Goal: Transaction & Acquisition: Purchase product/service

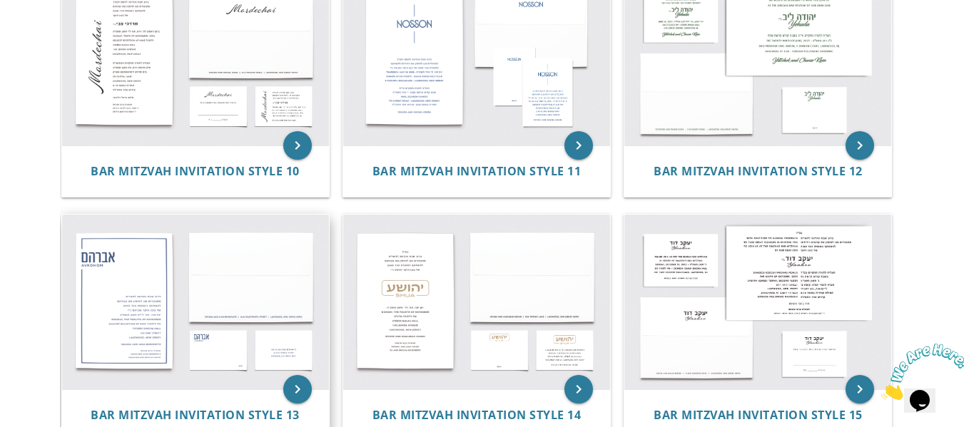
scroll to position [1056, 0]
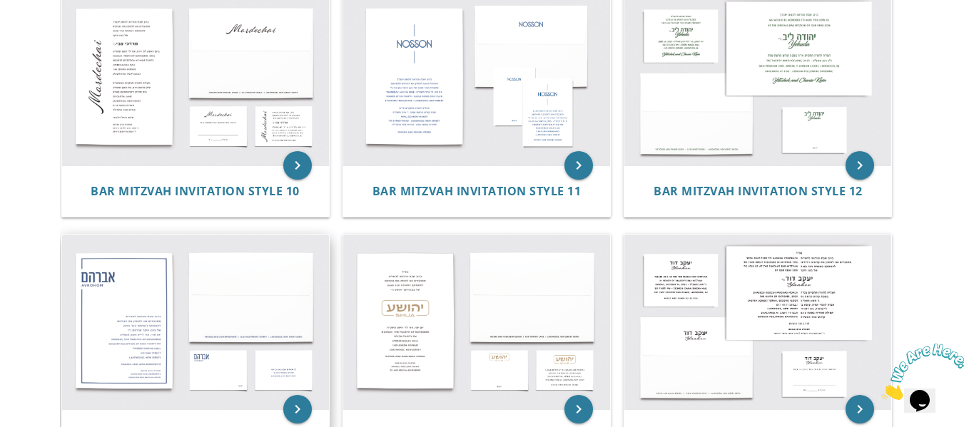
click at [138, 271] on img at bounding box center [195, 323] width 267 height 176
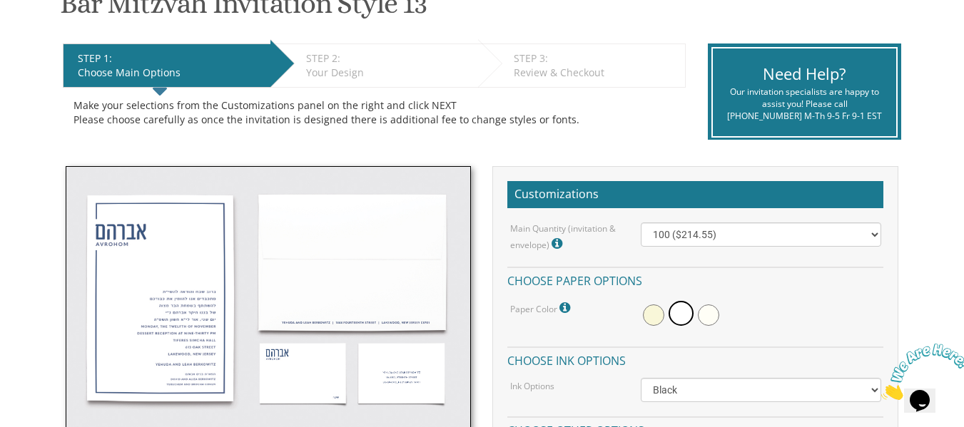
scroll to position [285, 0]
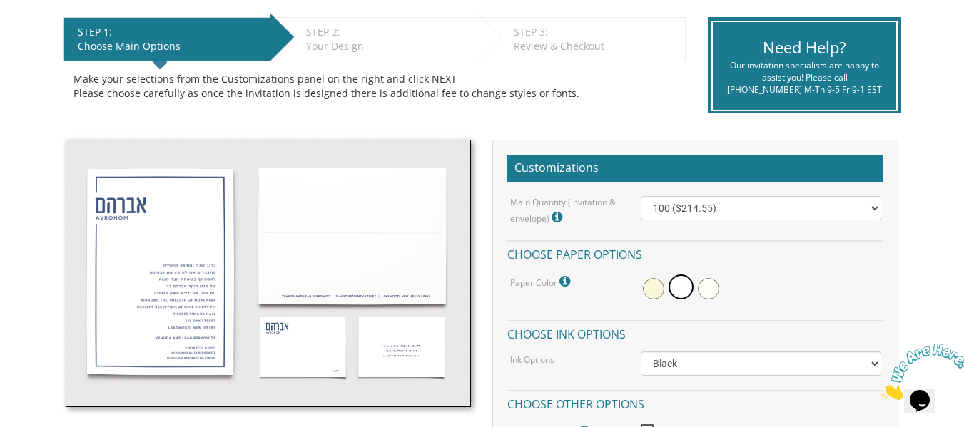
click at [161, 221] on img at bounding box center [269, 273] width 406 height 267
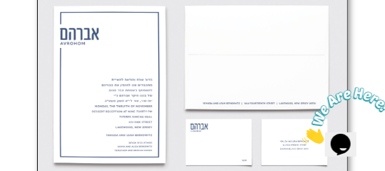
scroll to position [913, 0]
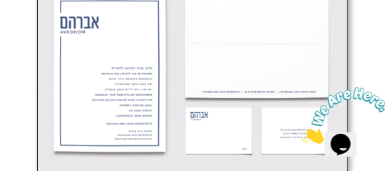
click at [302, 133] on icon "Close" at bounding box center [302, 139] width 0 height 12
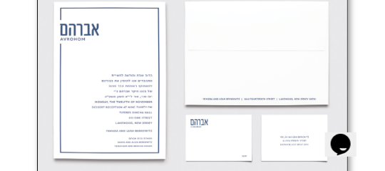
scroll to position [902, 0]
